Goal: Task Accomplishment & Management: Manage account settings

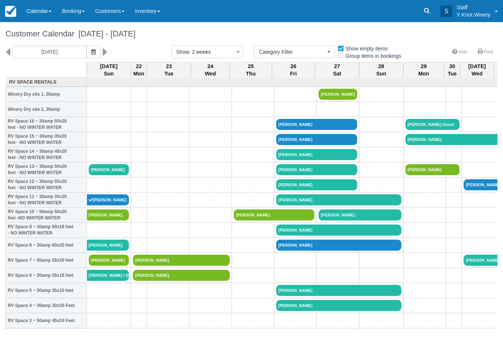
select select
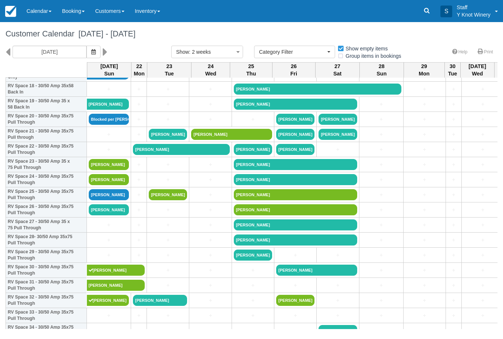
scroll to position [292, 0]
click at [103, 46] on icon at bounding box center [105, 52] width 5 height 13
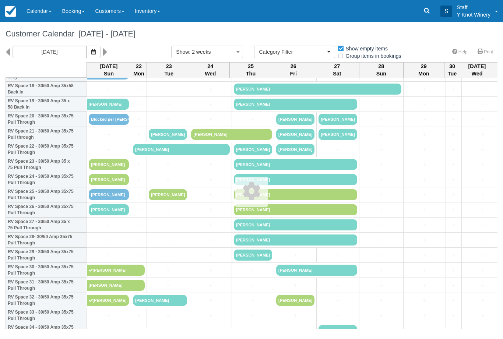
click at [87, 51] on button "button" at bounding box center [94, 52] width 14 height 13
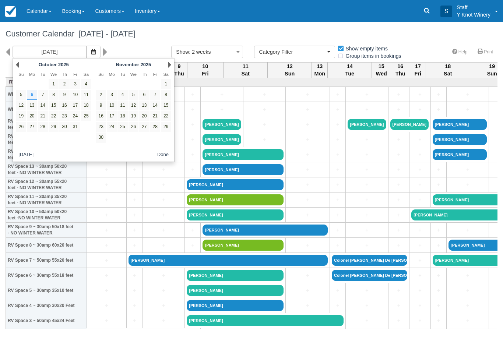
click at [91, 52] on icon "button" at bounding box center [93, 51] width 4 height 5
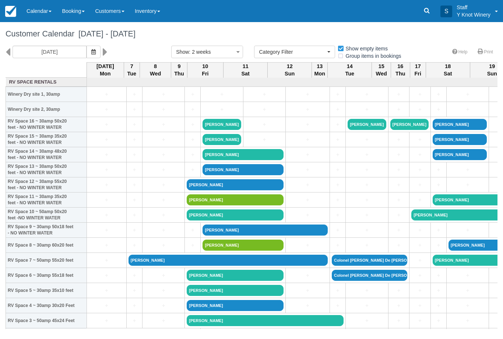
click at [91, 54] on icon "button" at bounding box center [93, 51] width 4 height 5
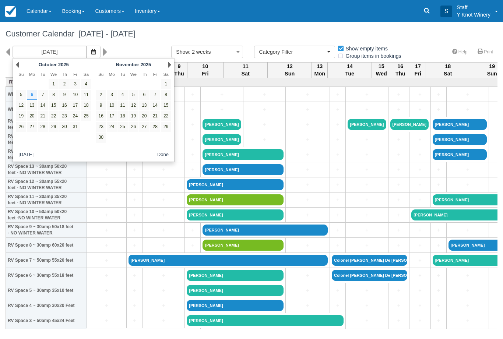
click at [17, 65] on link "Prev" at bounding box center [17, 65] width 3 height 6
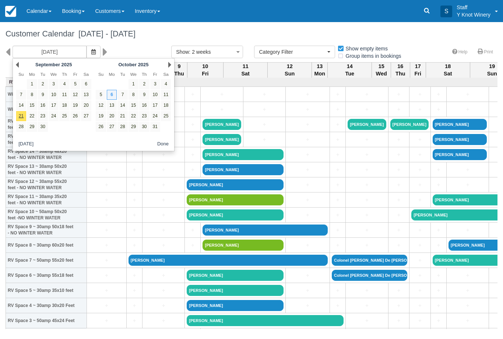
click at [22, 64] on div "Prev September 2025" at bounding box center [54, 65] width 80 height 10
click at [168, 62] on link "Next" at bounding box center [169, 65] width 3 height 6
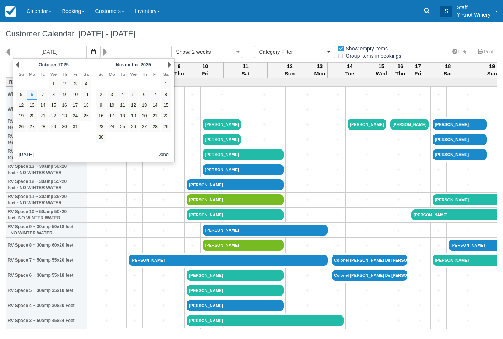
click at [22, 65] on div "Prev October 2025" at bounding box center [54, 65] width 80 height 10
click at [18, 67] on link "Prev" at bounding box center [17, 65] width 3 height 6
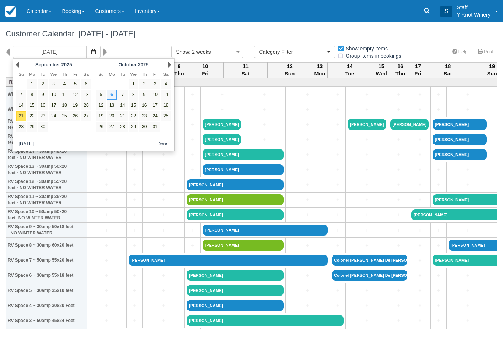
click at [78, 108] on link "19" at bounding box center [75, 106] width 10 height 10
type input "09/19/25"
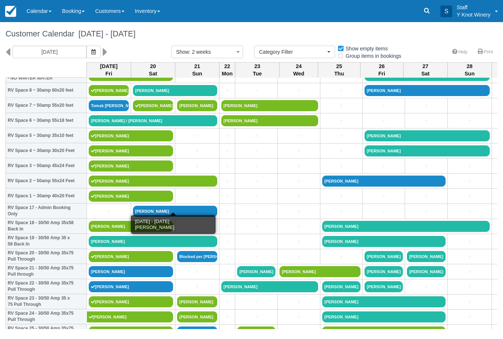
scroll to position [155, 0]
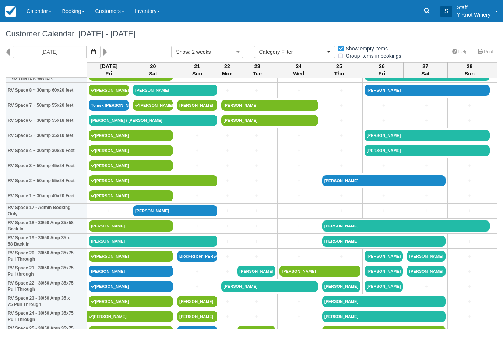
click at [106, 277] on link "Sharon Glick" at bounding box center [131, 271] width 84 height 11
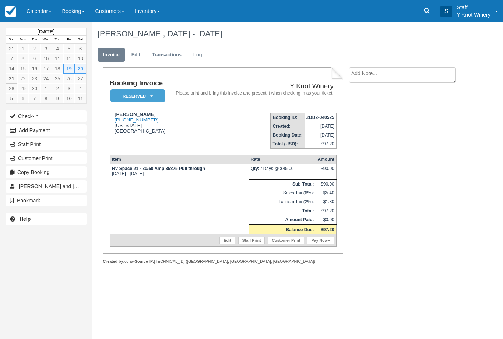
click at [34, 118] on button "Check-in" at bounding box center [46, 117] width 81 height 12
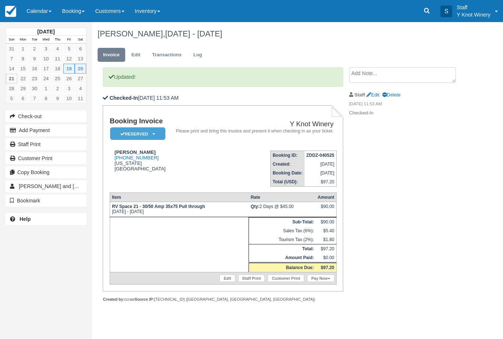
click at [36, 20] on link "Calendar" at bounding box center [38, 11] width 35 height 22
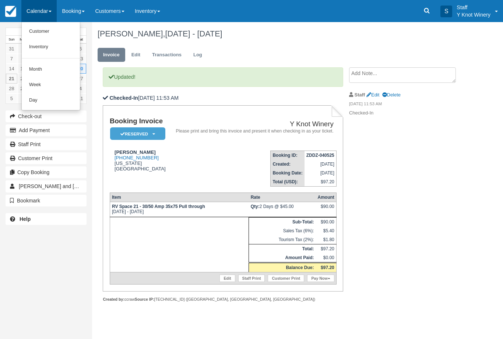
click at [33, 33] on link "Customer" at bounding box center [51, 31] width 58 height 15
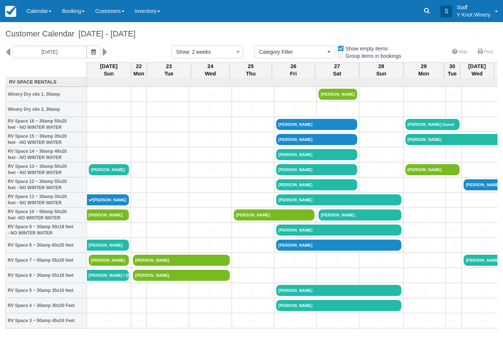
select select
